Goal: Task Accomplishment & Management: Use online tool/utility

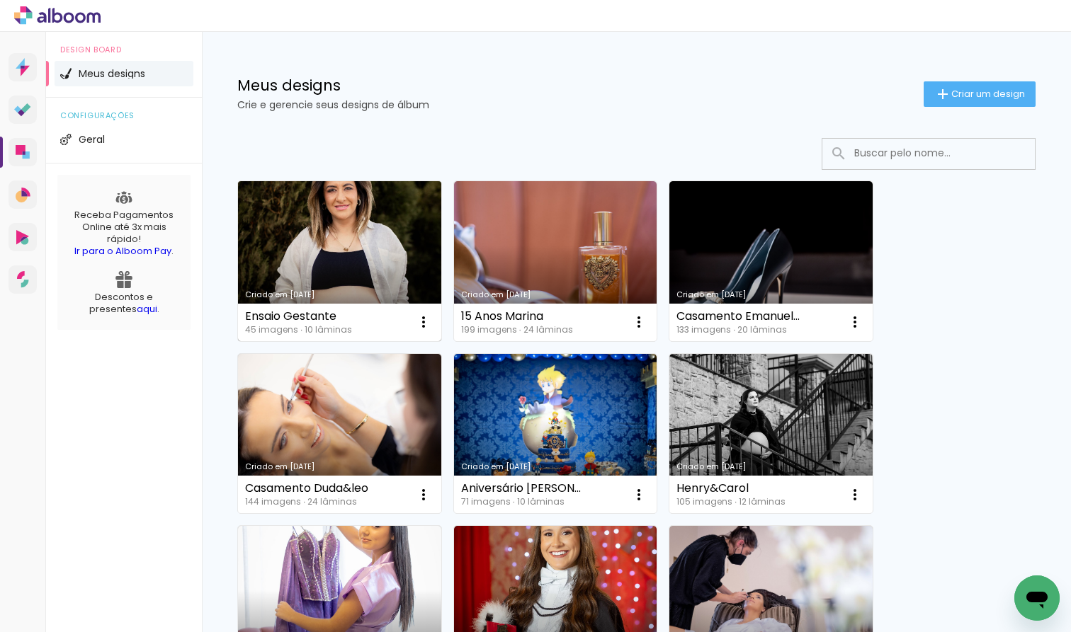
click at [346, 261] on link "Criado em [DATE]" at bounding box center [339, 261] width 203 height 160
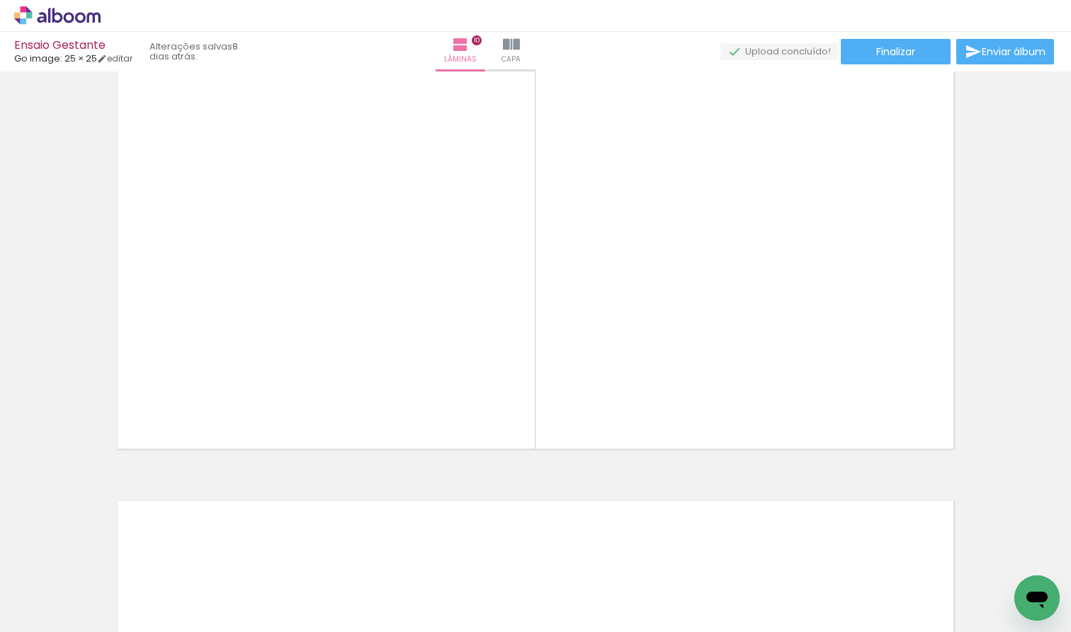
scroll to position [4226, 0]
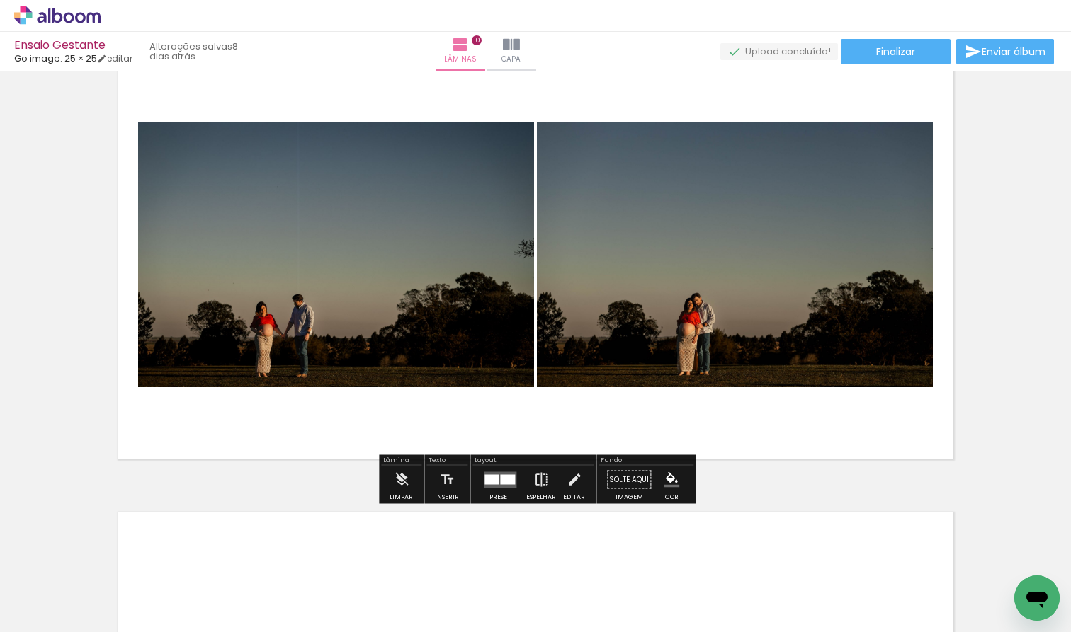
click at [35, 541] on span "Adicionar Fotos" at bounding box center [50, 613] width 42 height 16
click at [0, 0] on input "file" at bounding box center [0, 0] width 0 height 0
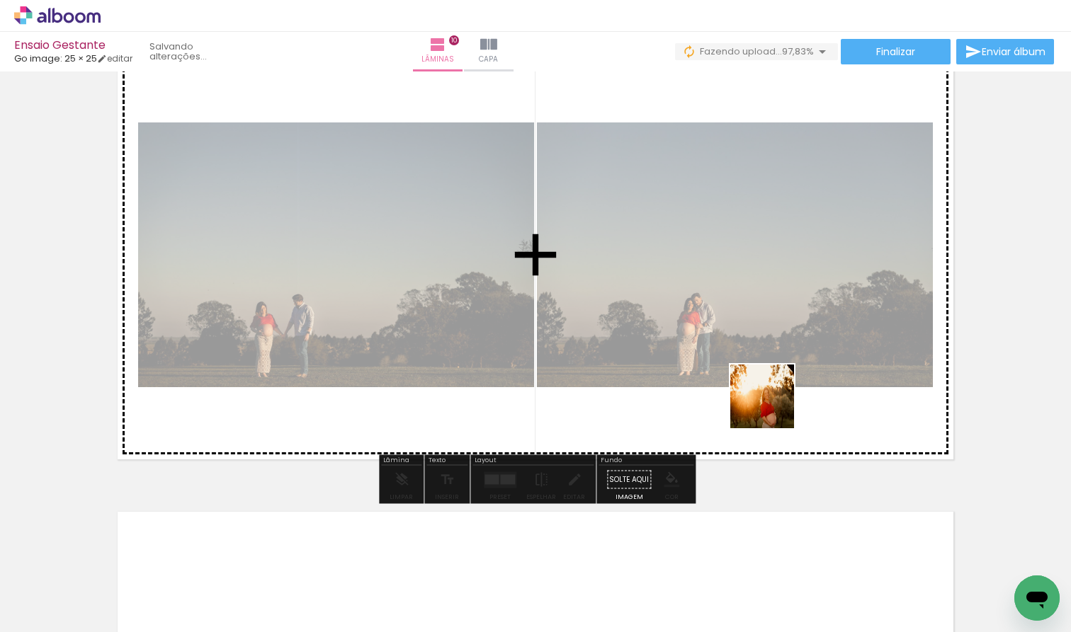
drag, startPoint x: 1007, startPoint y: 578, endPoint x: 772, endPoint y: 407, distance: 290.3
click at [713, 407] on quentale-workspace at bounding box center [535, 316] width 1071 height 632
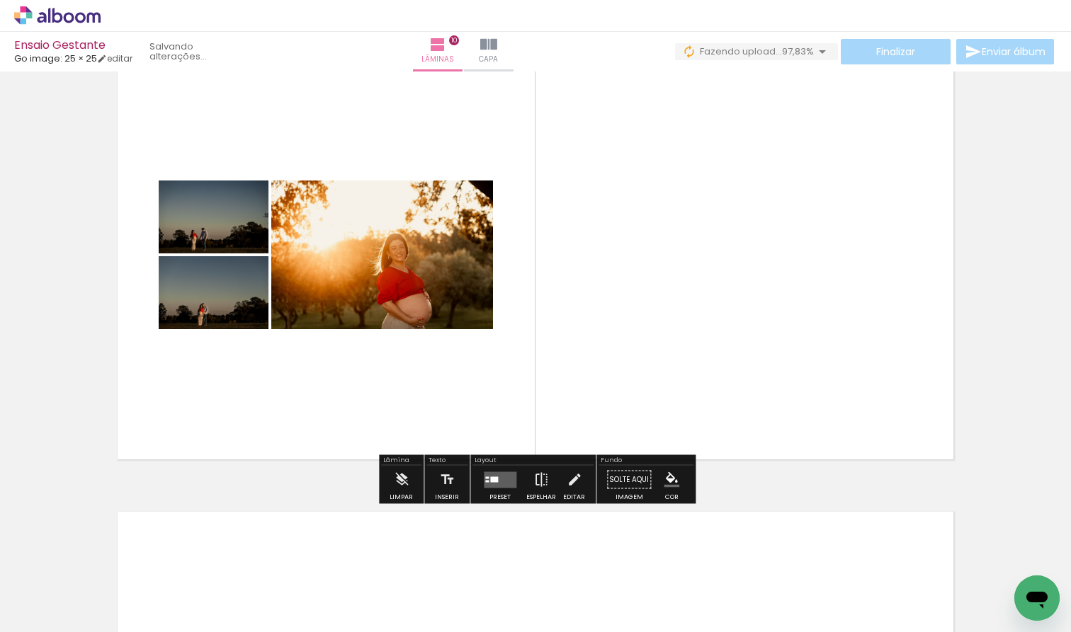
click at [492, 482] on div at bounding box center [494, 480] width 8 height 6
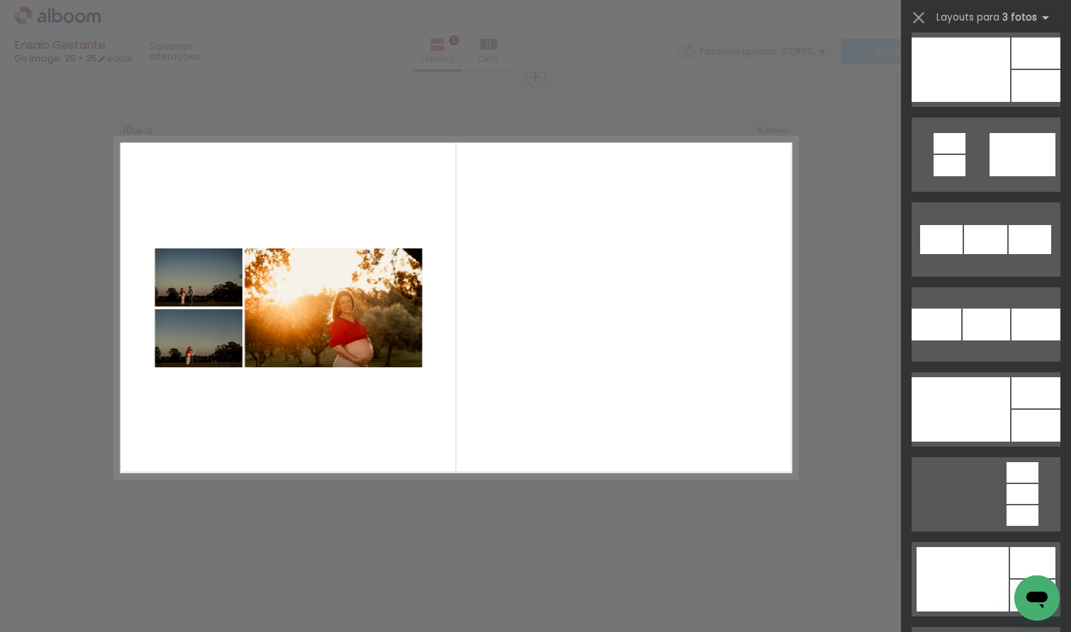
scroll to position [1600, 0]
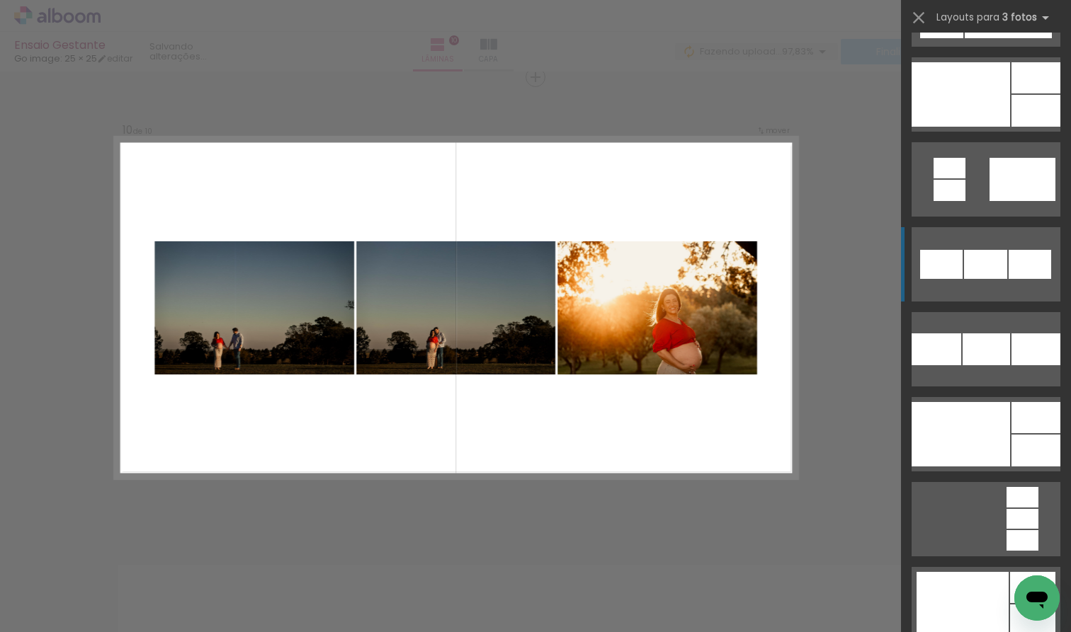
click at [713, 268] on div at bounding box center [985, 264] width 43 height 29
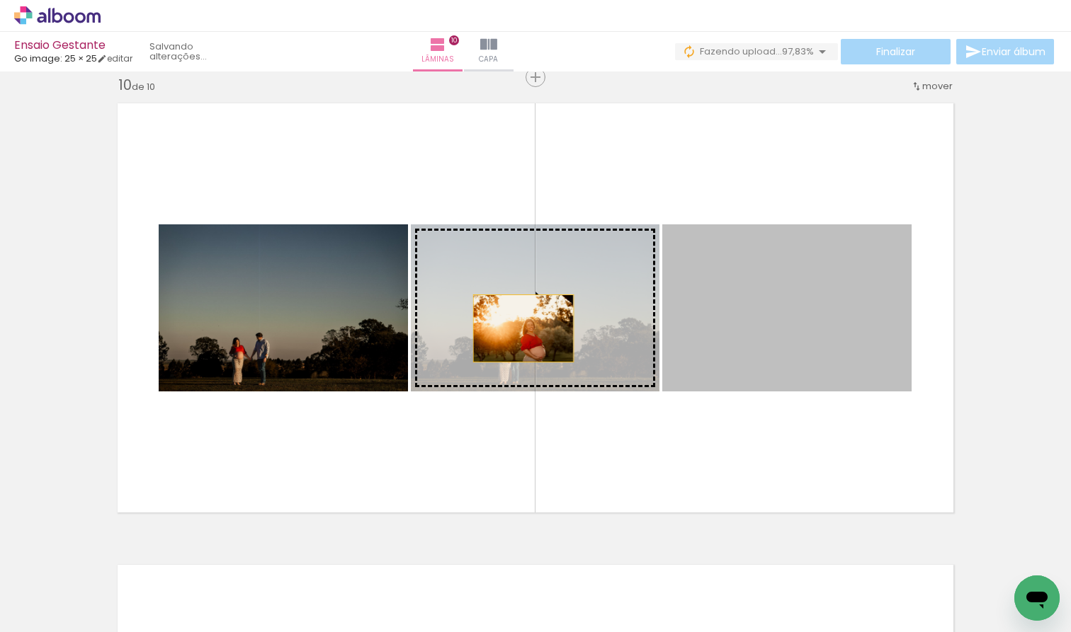
drag, startPoint x: 761, startPoint y: 329, endPoint x: 523, endPoint y: 329, distance: 237.9
click at [0, 0] on slot at bounding box center [0, 0] width 0 height 0
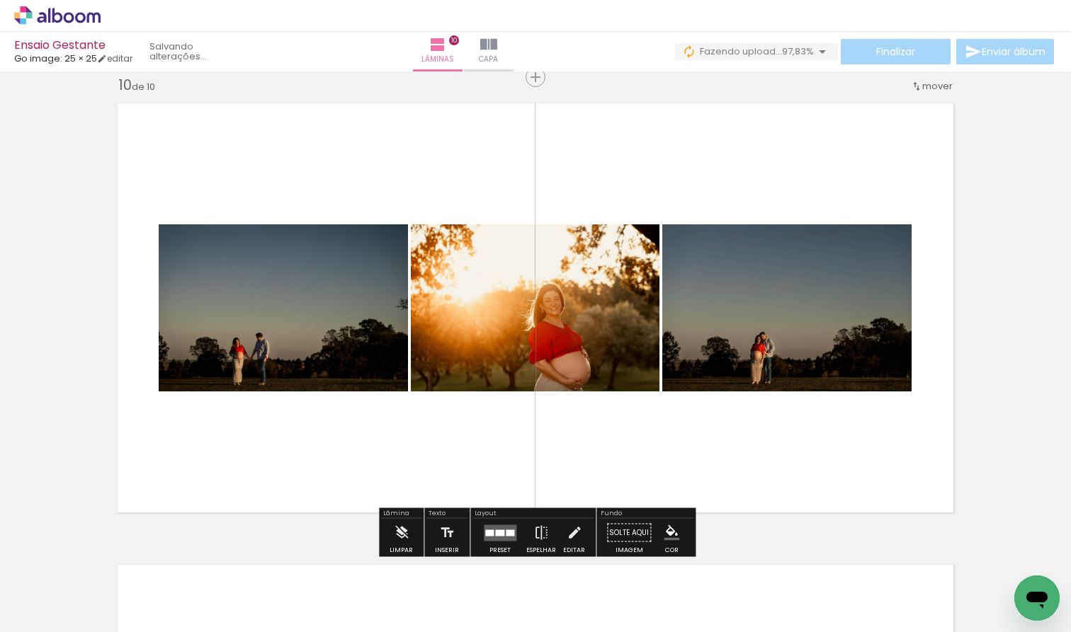
click at [501, 532] on div at bounding box center [499, 533] width 9 height 6
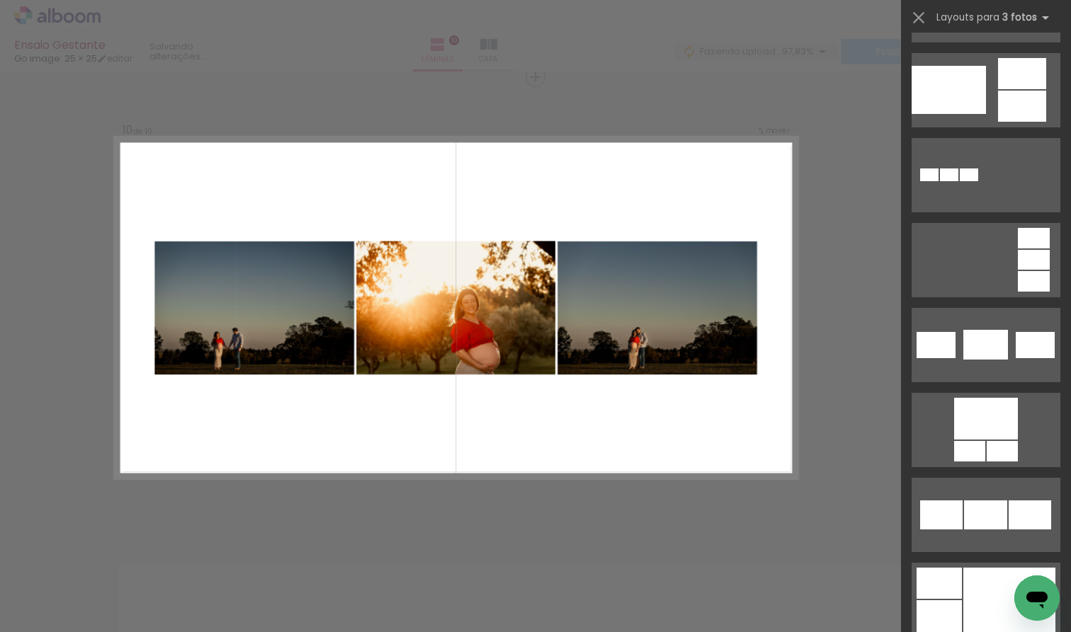
scroll to position [2632, 0]
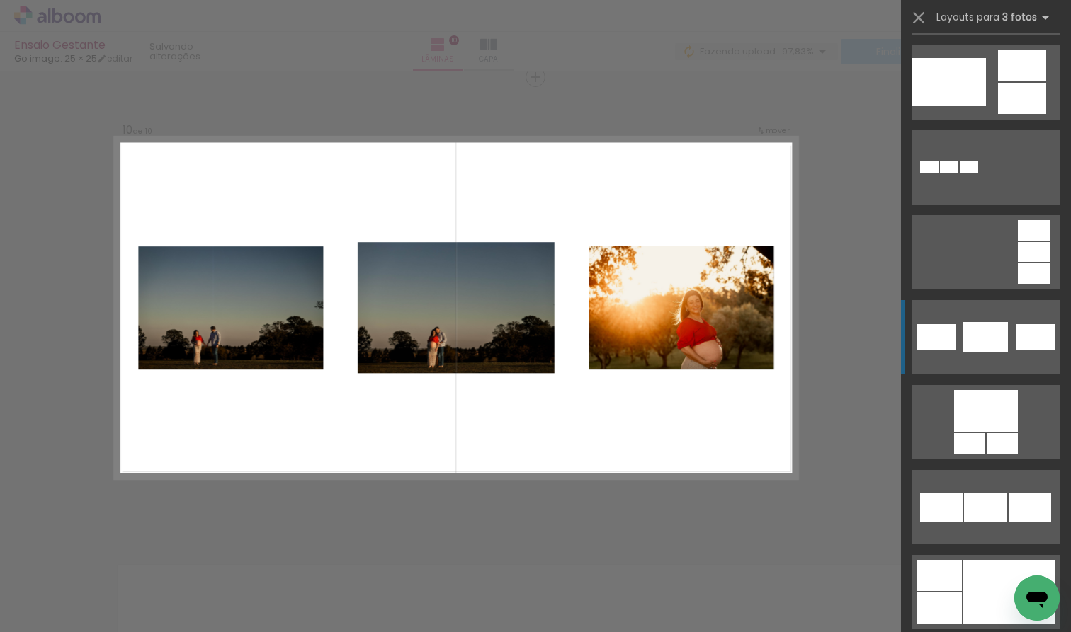
click at [713, 326] on div at bounding box center [985, 337] width 45 height 30
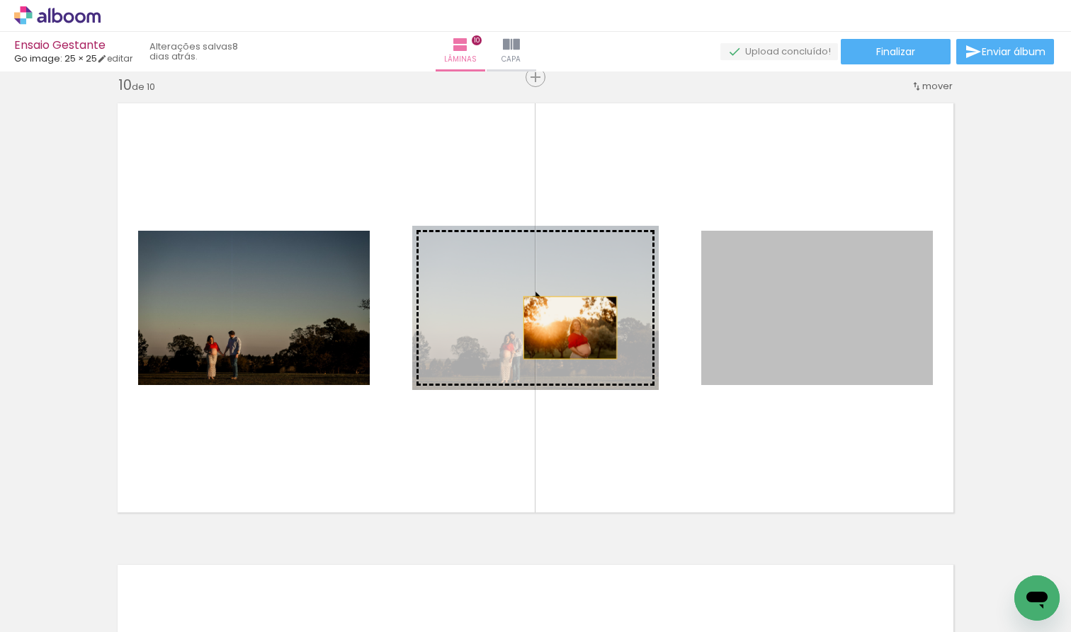
drag, startPoint x: 783, startPoint y: 328, endPoint x: 570, endPoint y: 328, distance: 213.1
click at [0, 0] on slot at bounding box center [0, 0] width 0 height 0
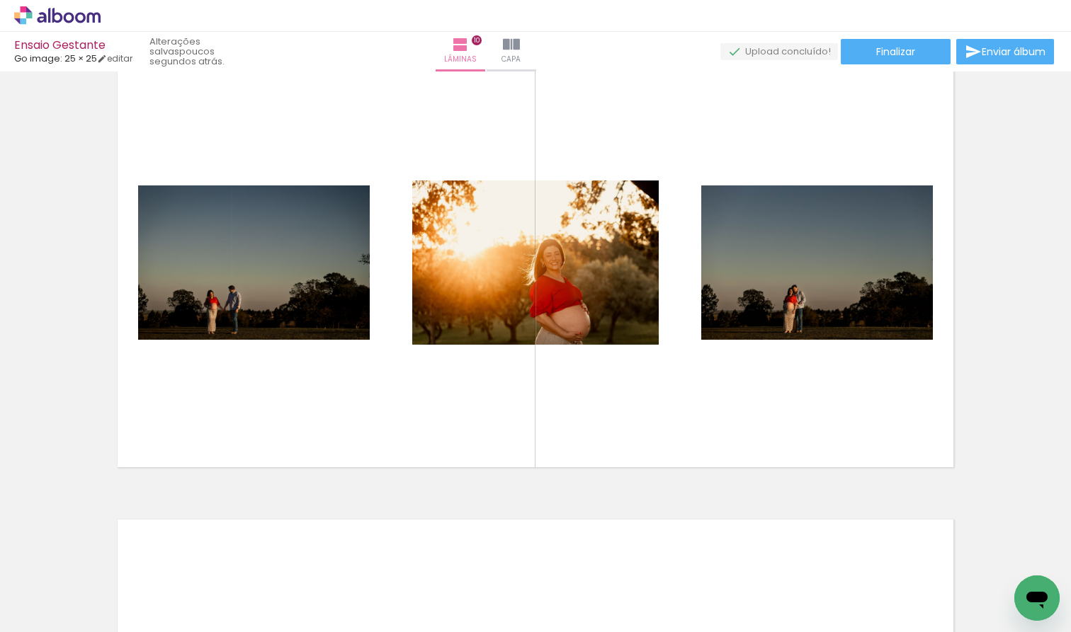
scroll to position [4220, 0]
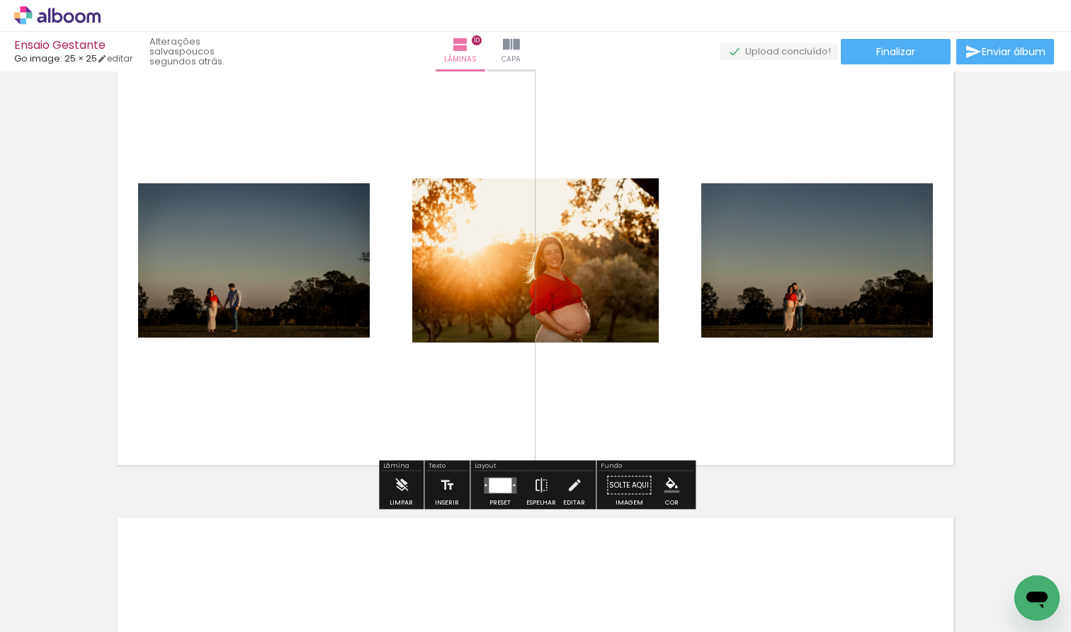
click at [501, 489] on div at bounding box center [500, 485] width 23 height 15
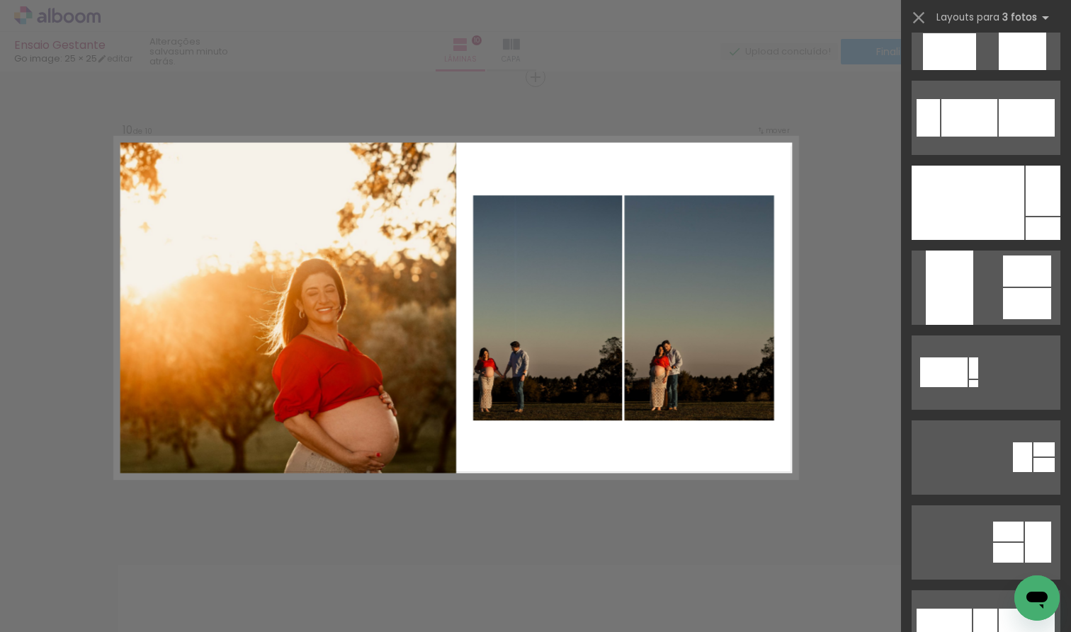
scroll to position [5613, 0]
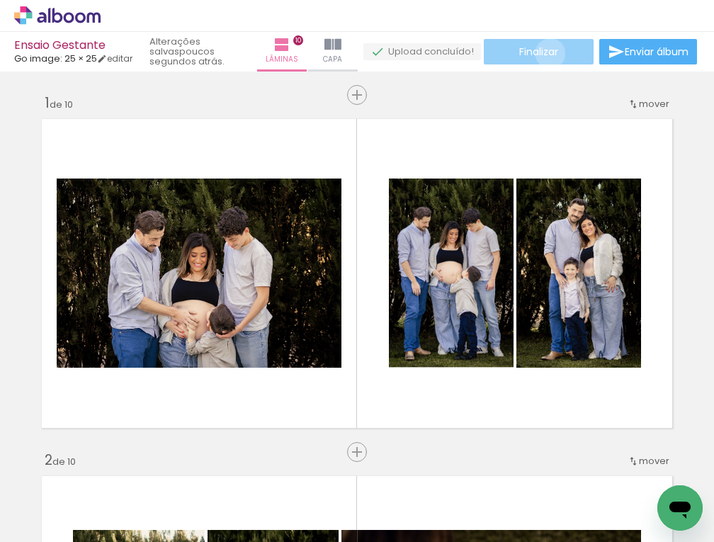
click at [545, 53] on span "Finalizar" at bounding box center [538, 52] width 39 height 10
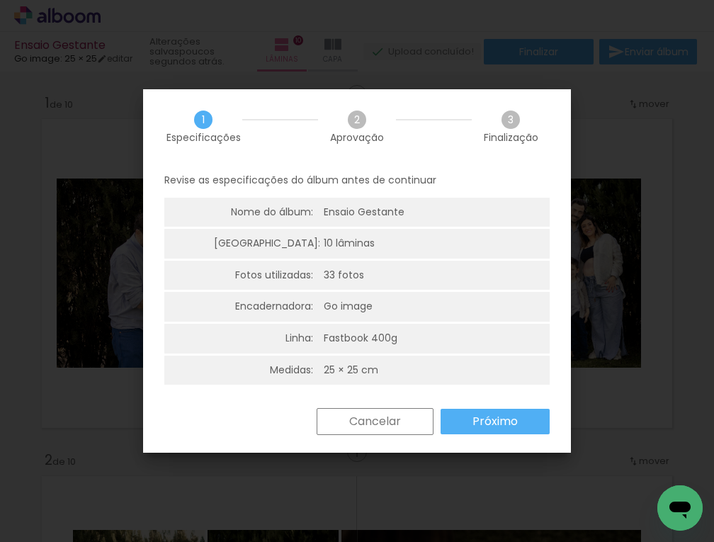
click at [0, 0] on slot "Próximo" at bounding box center [0, 0] width 0 height 0
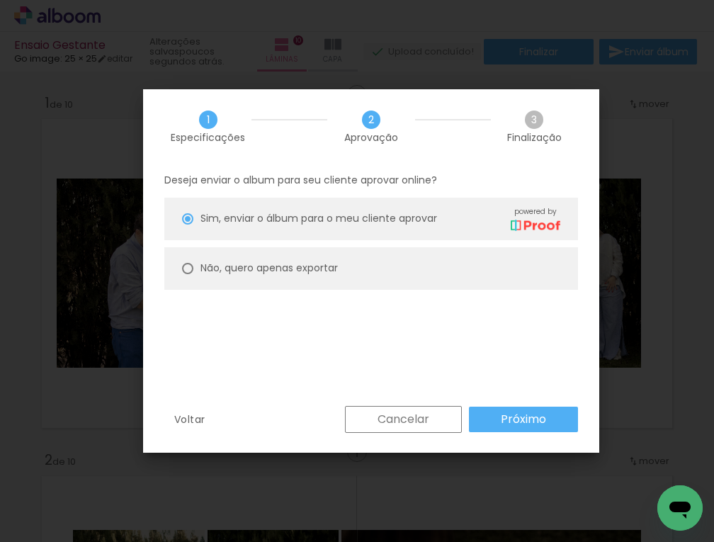
click at [0, 0] on slot "Não, quero apenas exportar" at bounding box center [0, 0] width 0 height 0
type paper-radio-button "on"
click at [508, 428] on paper-button "Próximo" at bounding box center [523, 418] width 109 height 25
type input "Alta, 300 DPI"
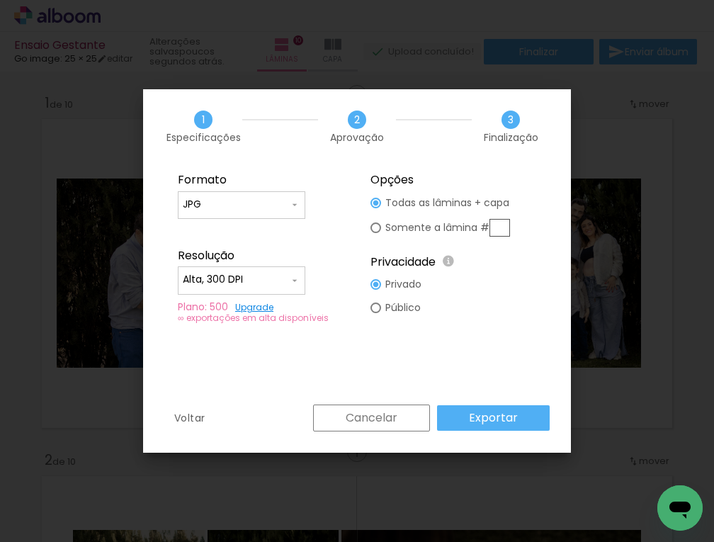
click at [0, 0] on slot "Exportar" at bounding box center [0, 0] width 0 height 0
